Goal: Information Seeking & Learning: Check status

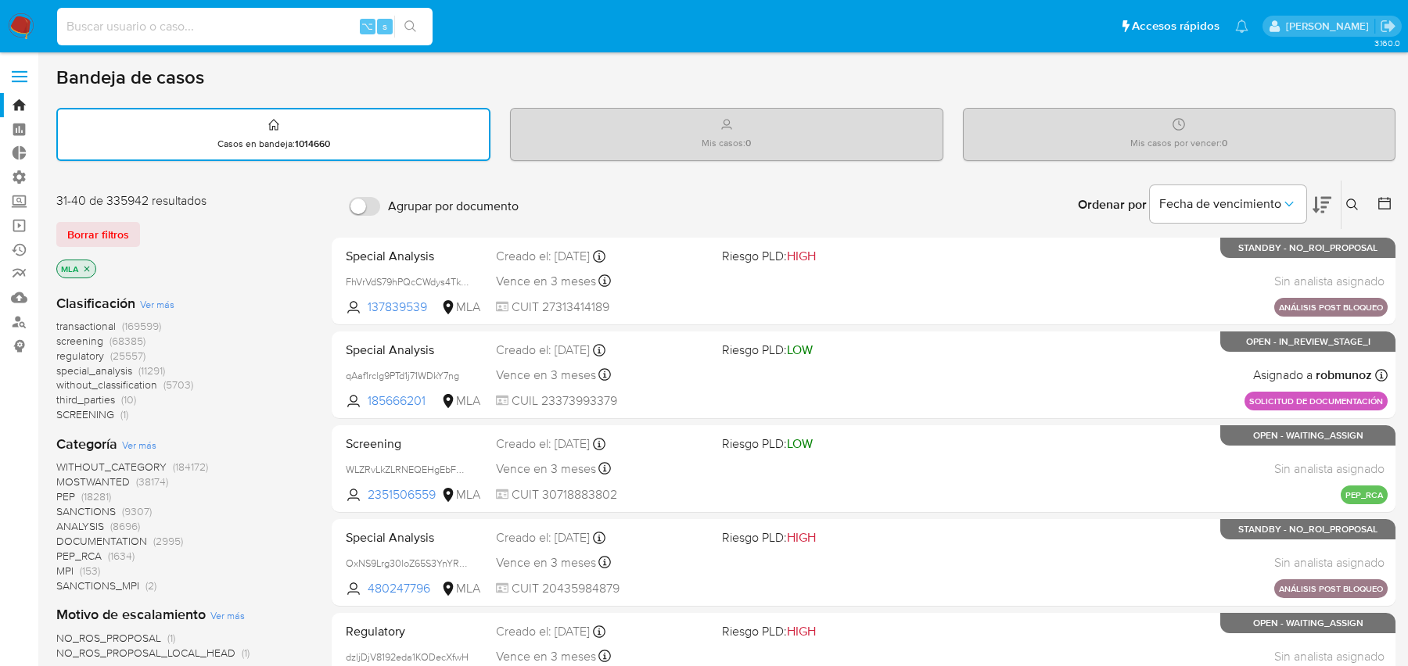
click at [296, 23] on input at bounding box center [244, 26] width 375 height 20
paste input "s7y0OrSfQbmw9CBYkDBDgs31"
type input "s7y0OrSfQbmw9CBYkDBDgs31"
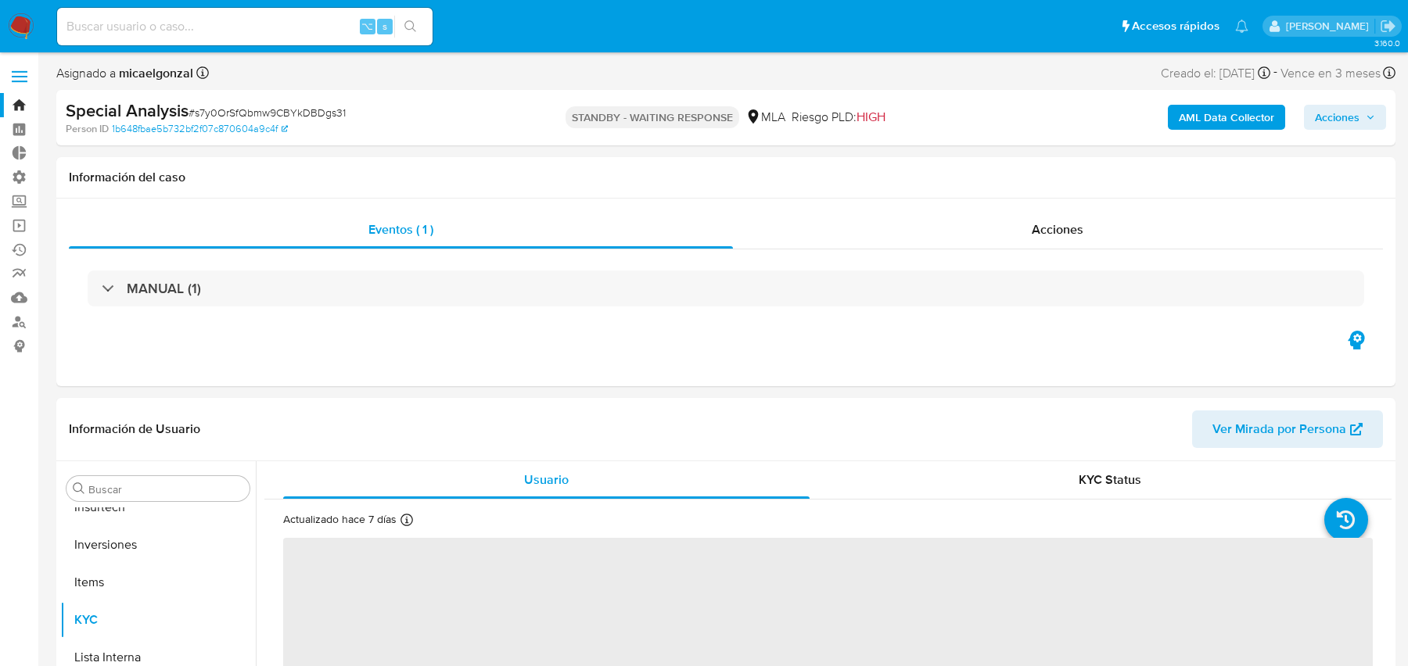
scroll to position [736, 0]
select select "10"
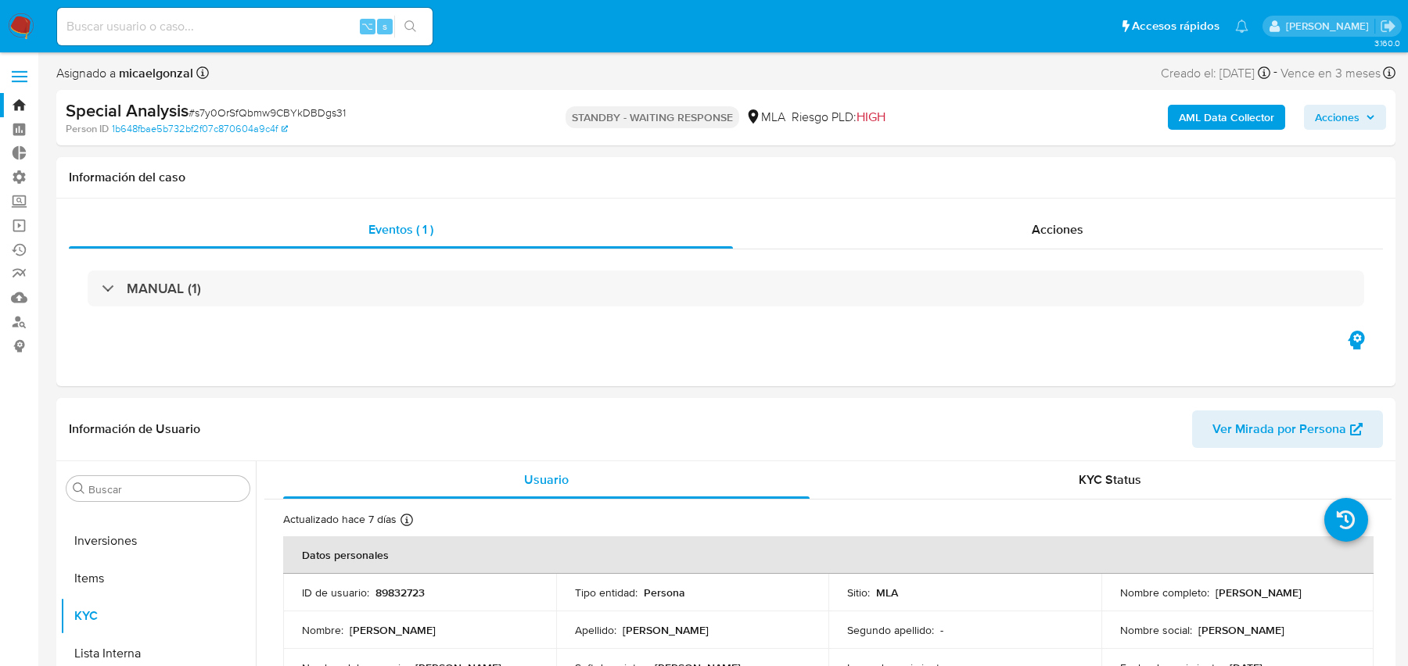
click at [1199, 124] on b "AML Data Collector" at bounding box center [1226, 117] width 95 height 25
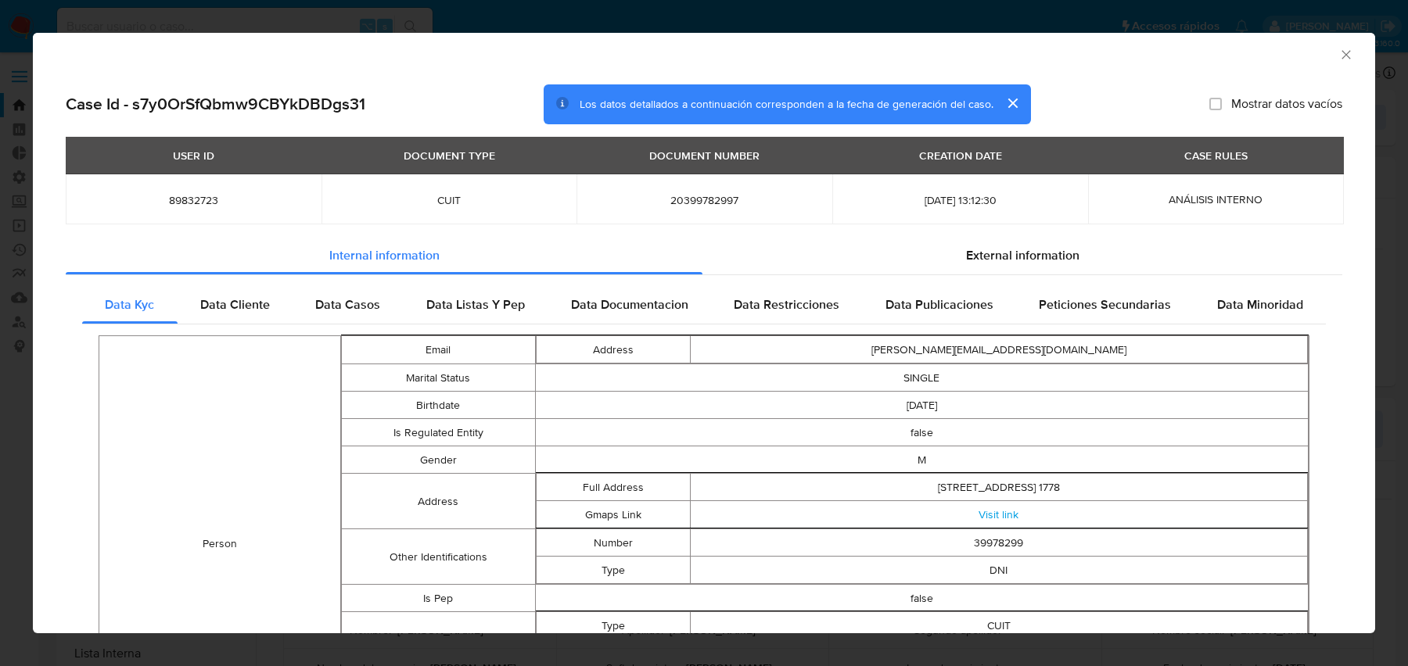
click at [814, 268] on div "External information" at bounding box center [1022, 256] width 640 height 38
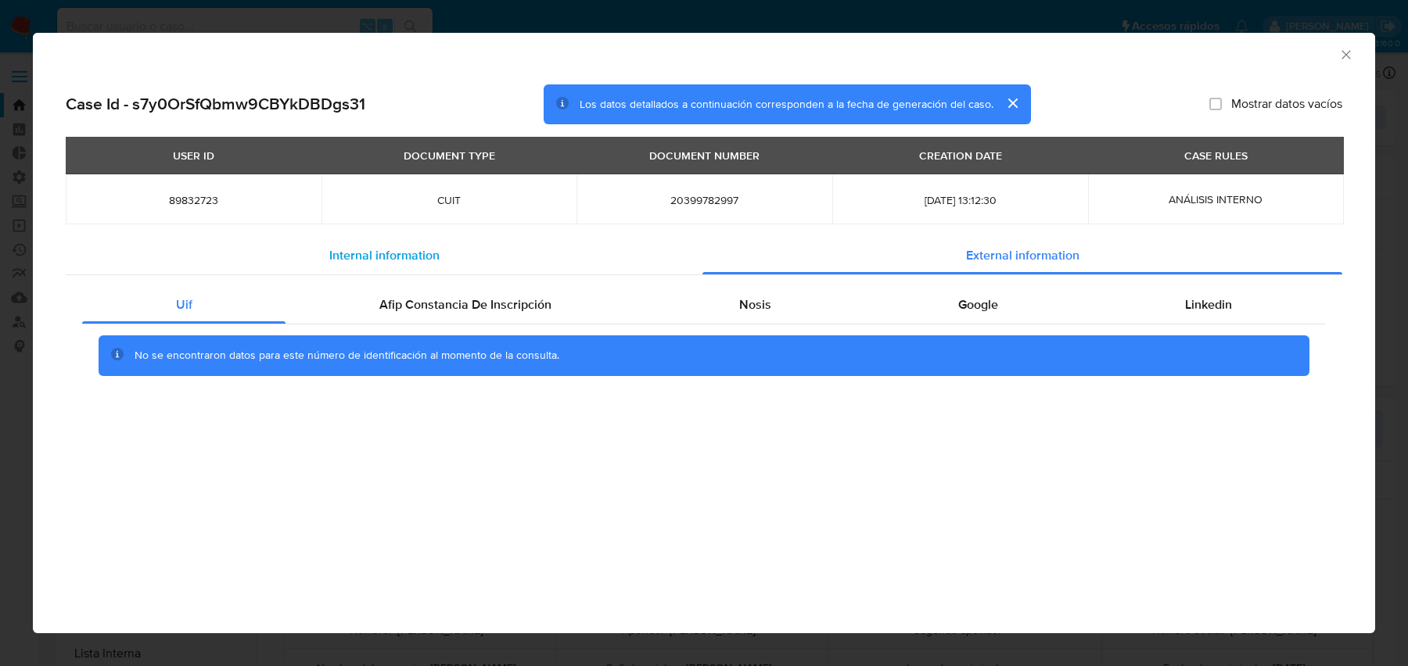
click at [459, 265] on div "Internal information" at bounding box center [384, 256] width 637 height 38
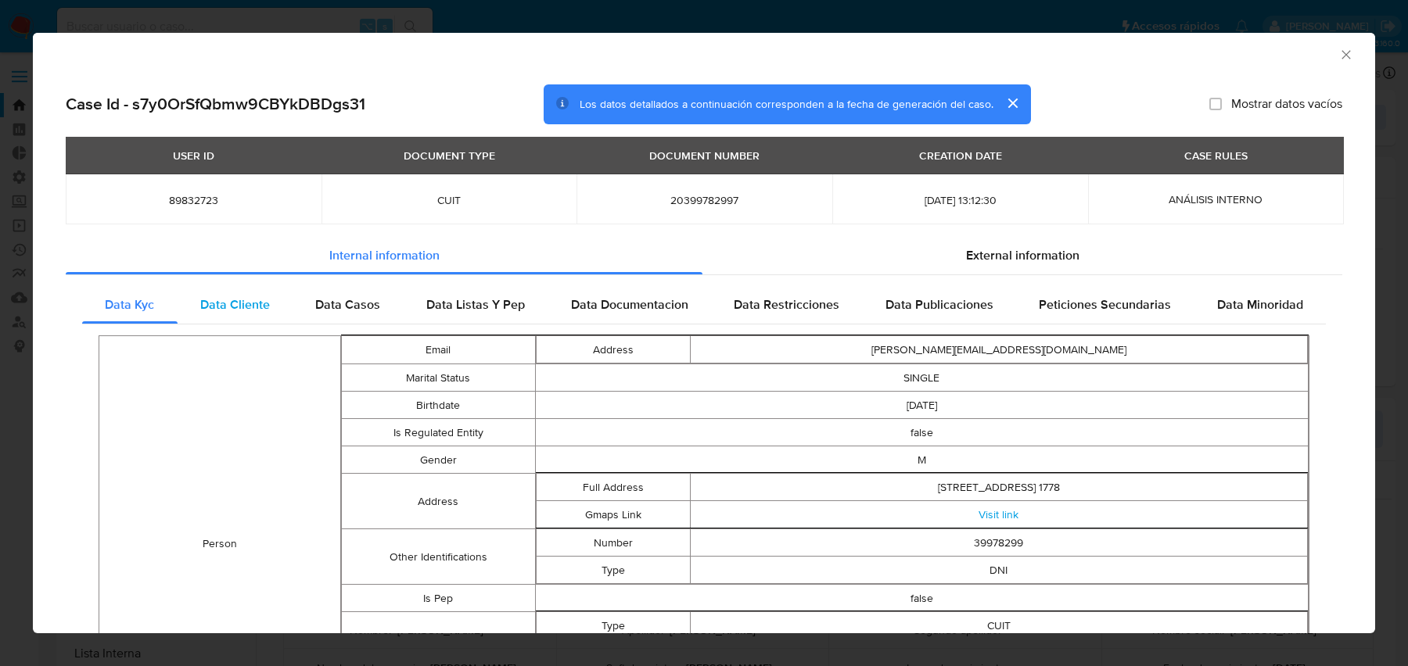
click at [193, 304] on div "Data Cliente" at bounding box center [236, 305] width 116 height 38
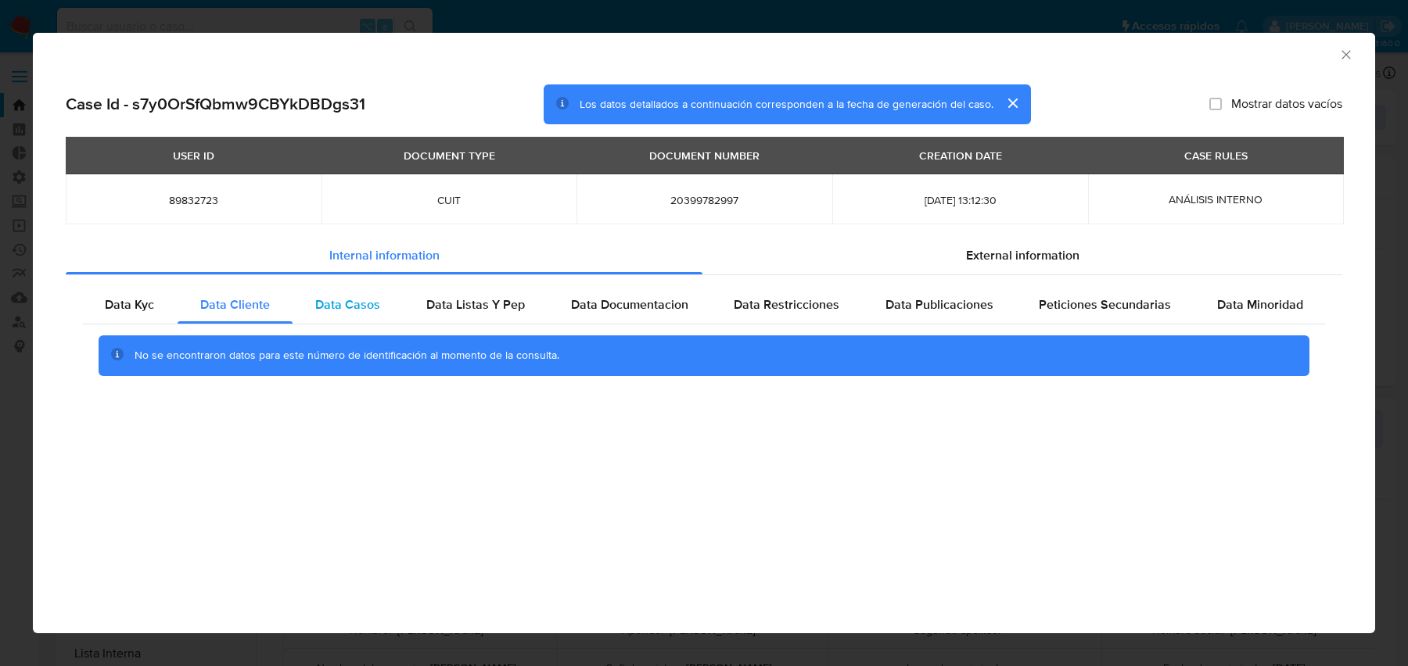
click at [296, 311] on div "Data Casos" at bounding box center [348, 305] width 111 height 38
